Goal: Task Accomplishment & Management: Complete application form

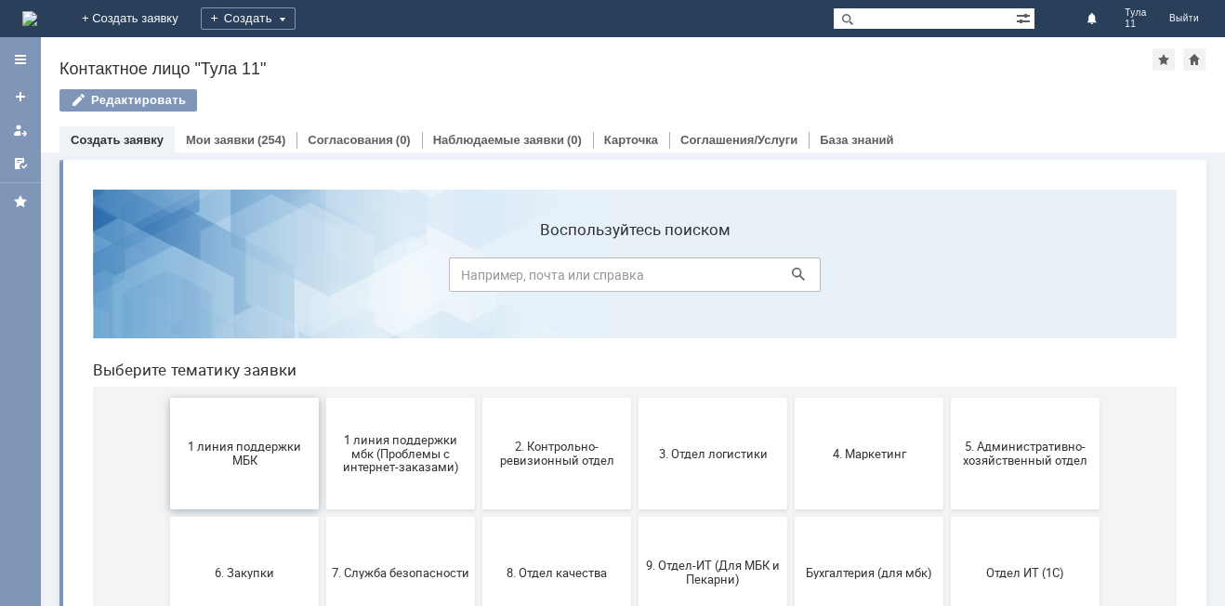
click at [242, 466] on span "1 линия поддержки МБК" at bounding box center [245, 453] width 138 height 28
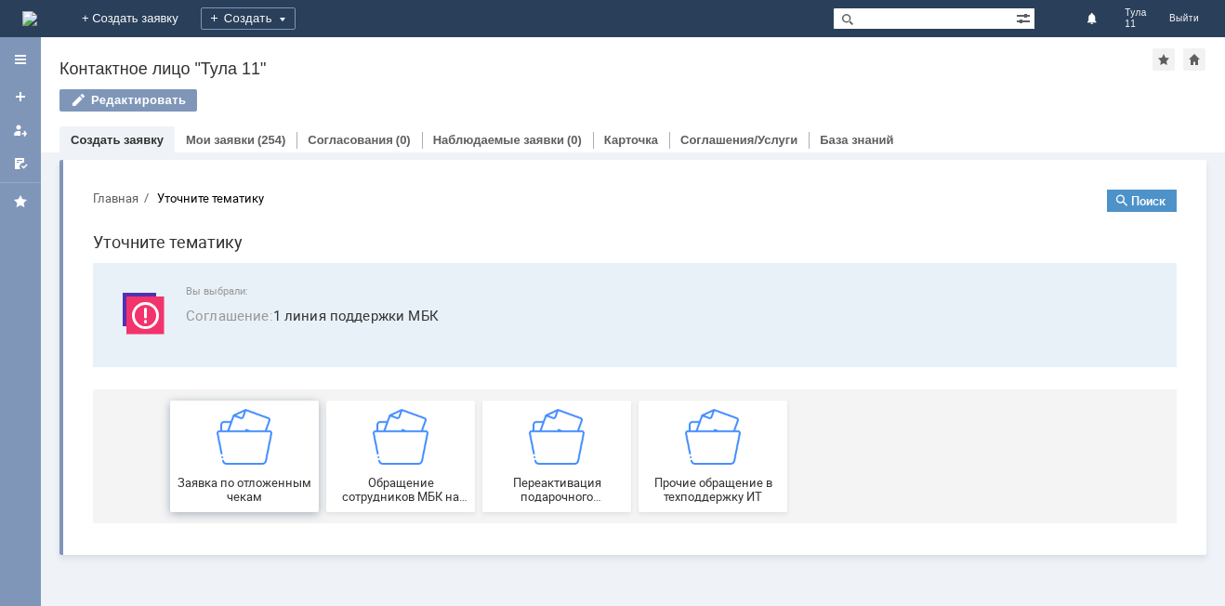
click at [216, 494] on span "Заявка по отложенным чекам" at bounding box center [245, 490] width 138 height 28
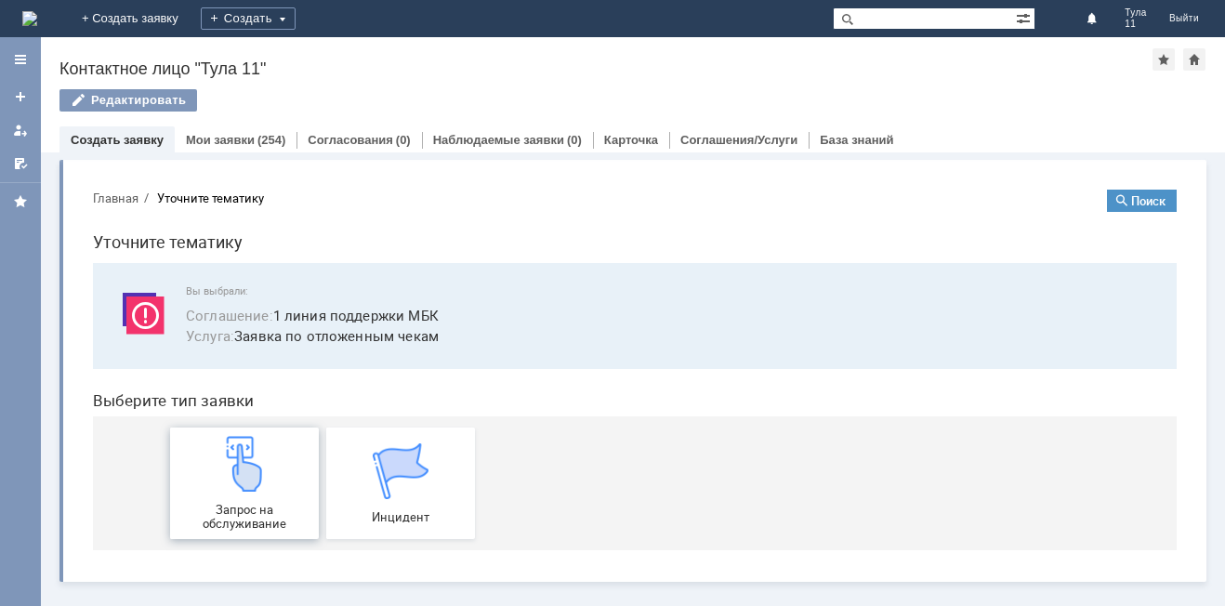
click at [297, 475] on div "Запрос на обслуживание" at bounding box center [245, 483] width 138 height 95
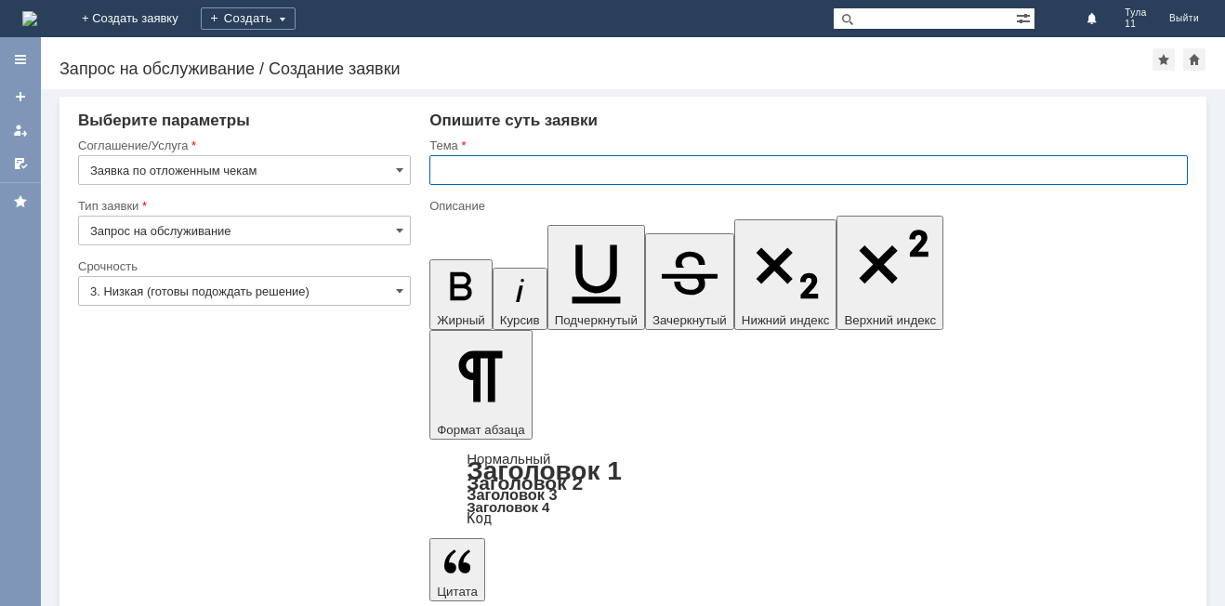
click at [461, 174] on input "text" at bounding box center [808, 170] width 758 height 30
type input "МБК Тула 10, отложенные чеки"
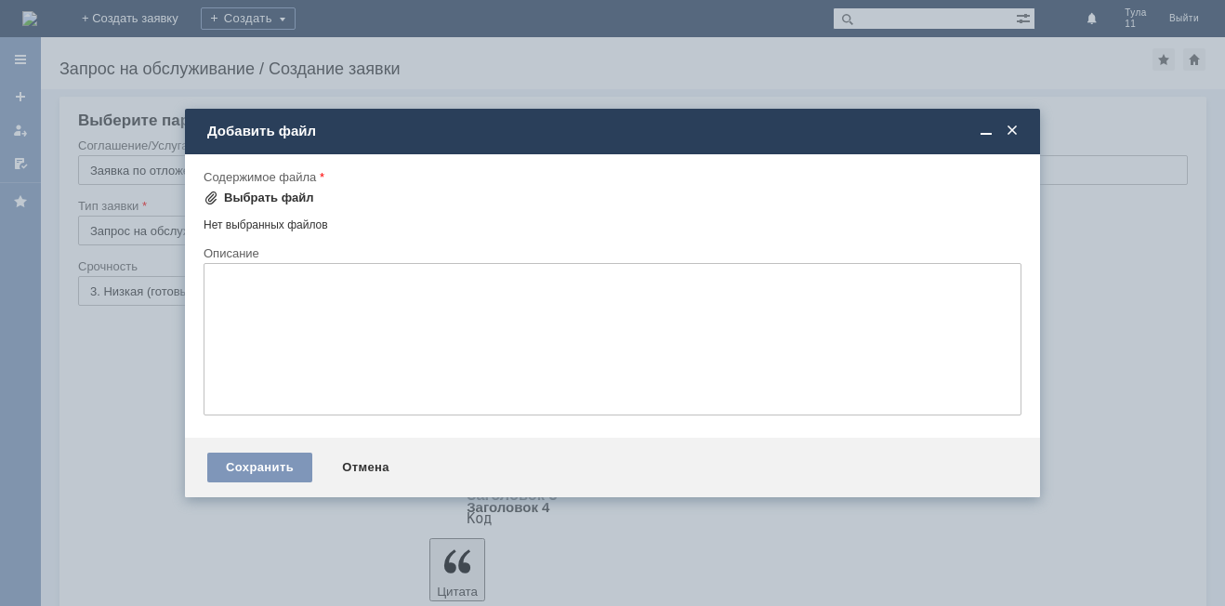
click at [289, 203] on div "Выбрать файл" at bounding box center [269, 197] width 90 height 15
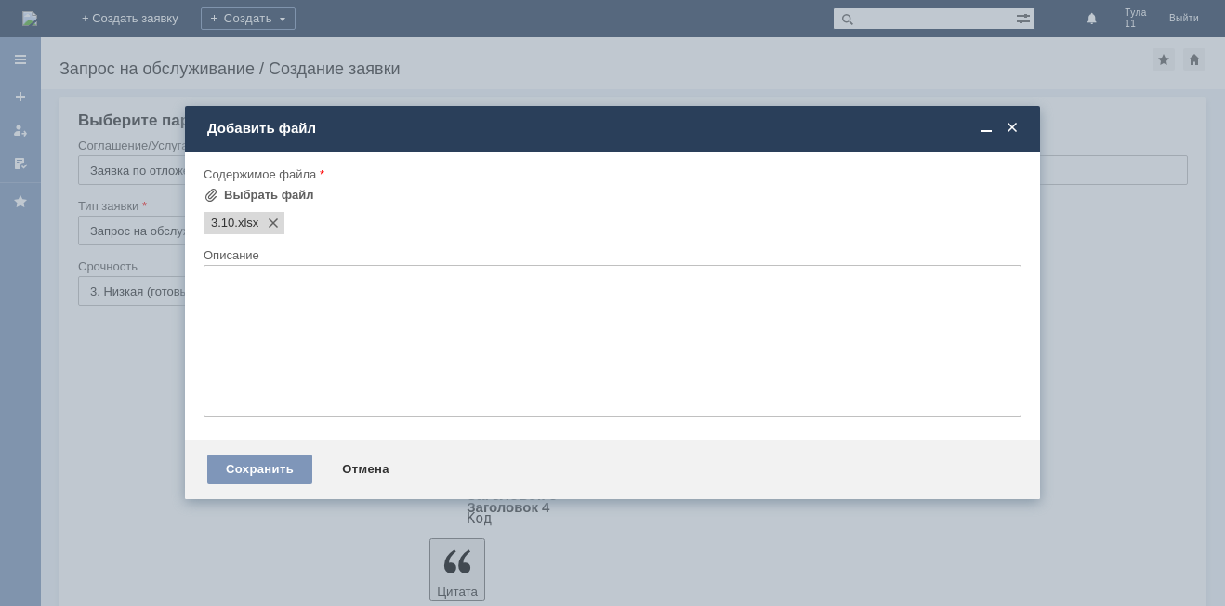
click at [1003, 134] on span at bounding box center [1011, 128] width 19 height 17
